Goal: Information Seeking & Learning: Find specific fact

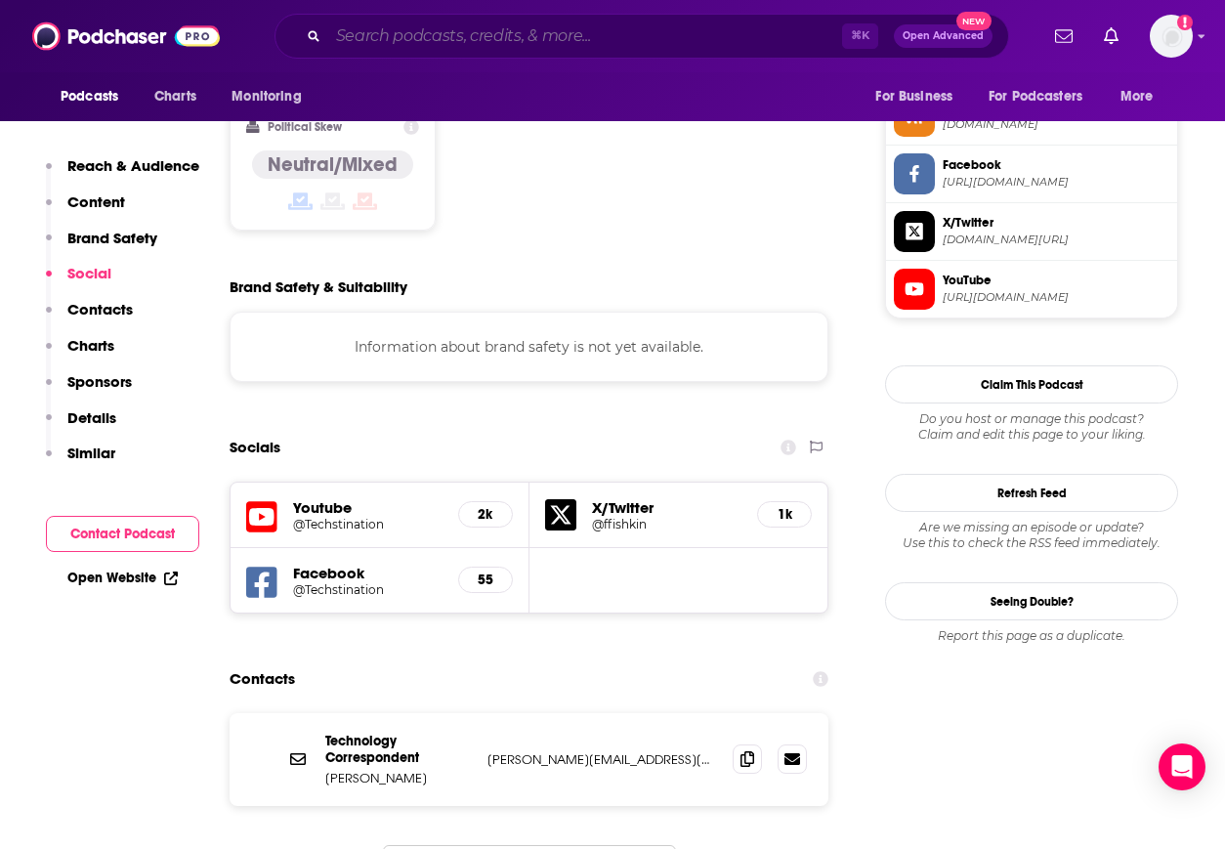
click at [462, 30] on input "Search podcasts, credits, & more..." at bounding box center [585, 36] width 514 height 31
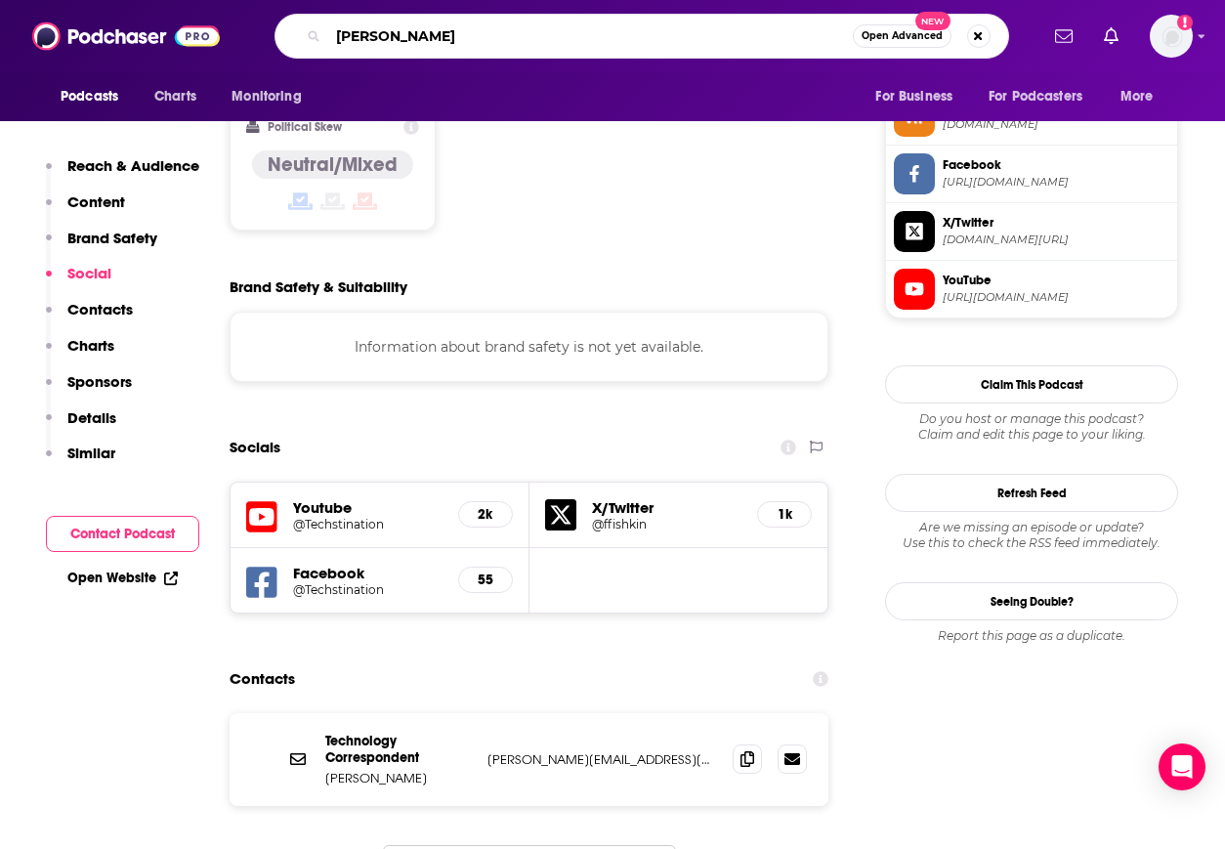
drag, startPoint x: 410, startPoint y: 35, endPoint x: 225, endPoint y: 26, distance: 185.8
click at [227, 27] on div "Podcasts Charts Monitoring [PERSON_NAME] Open Advanced New For Business For Pod…" at bounding box center [612, 36] width 1225 height 72
paste input "Retirement Trainer"
type input "Retirement Trainer"
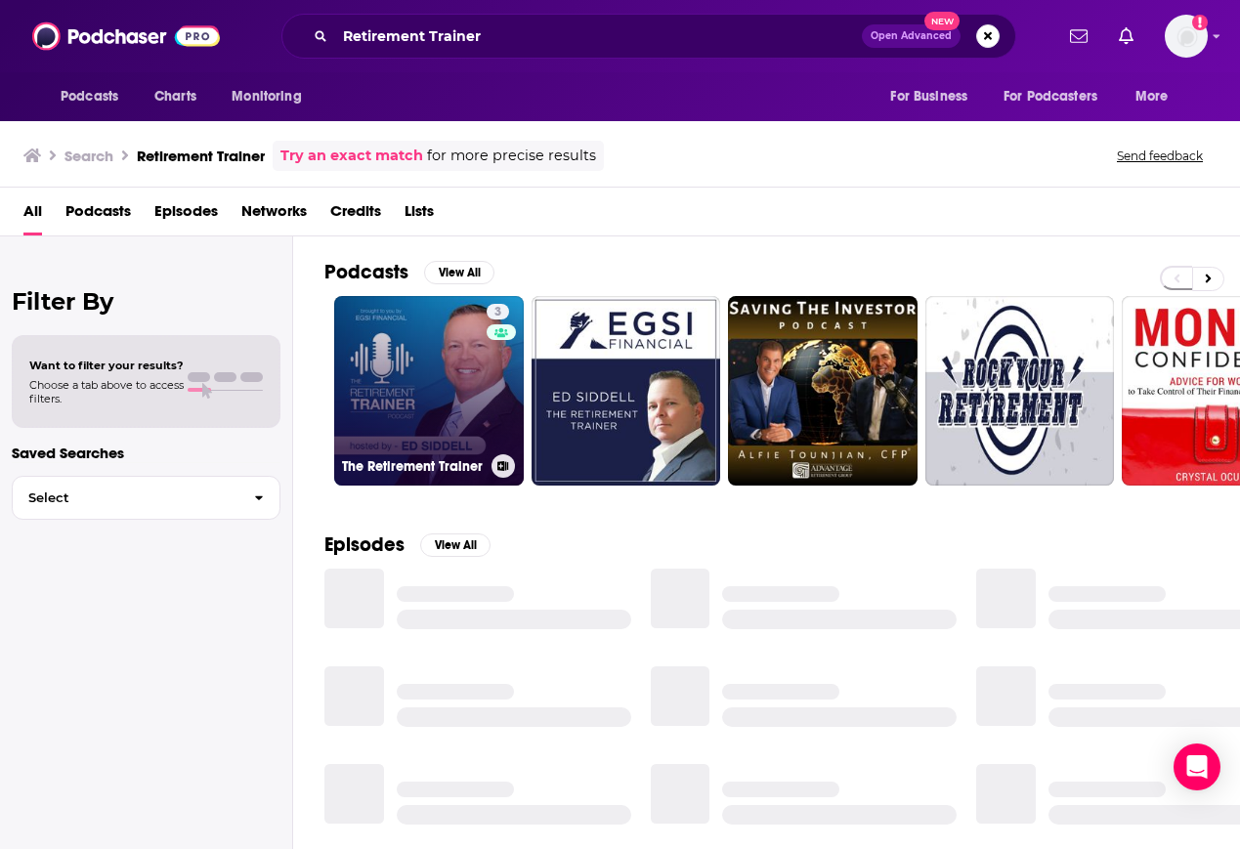
click at [405, 382] on link "3 The Retirement Trainer" at bounding box center [429, 391] width 190 height 190
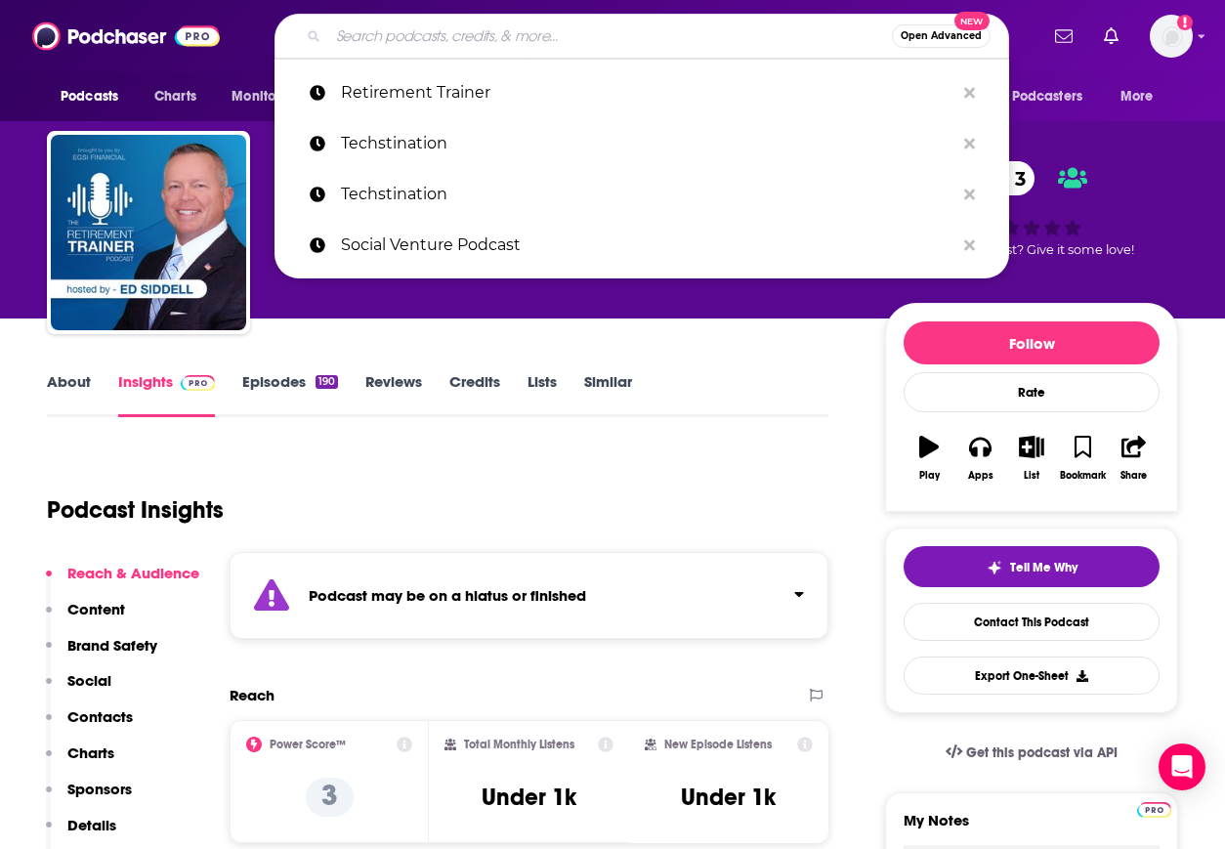
click at [427, 41] on input "Search podcasts, credits, & more..." at bounding box center [610, 36] width 564 height 31
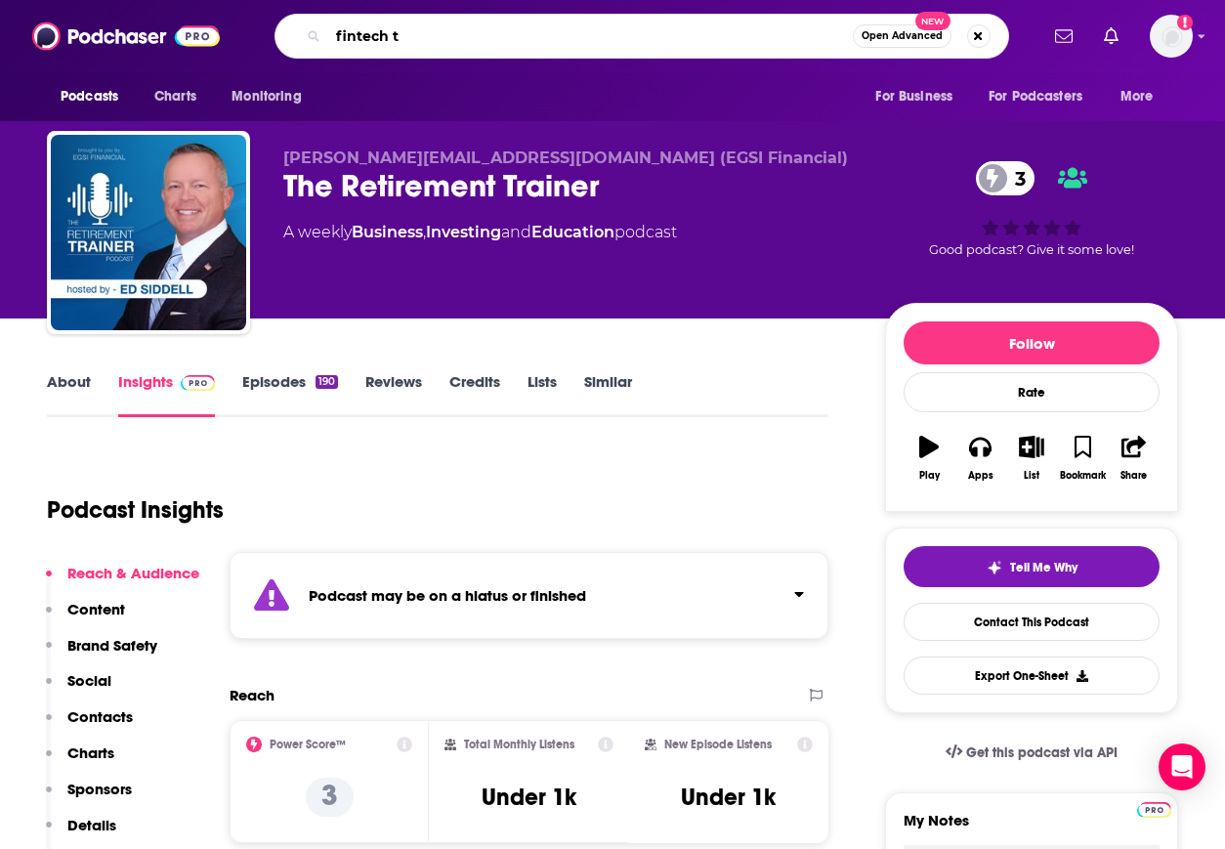
type input "fintech tv"
